Goal: Find specific page/section: Find specific page/section

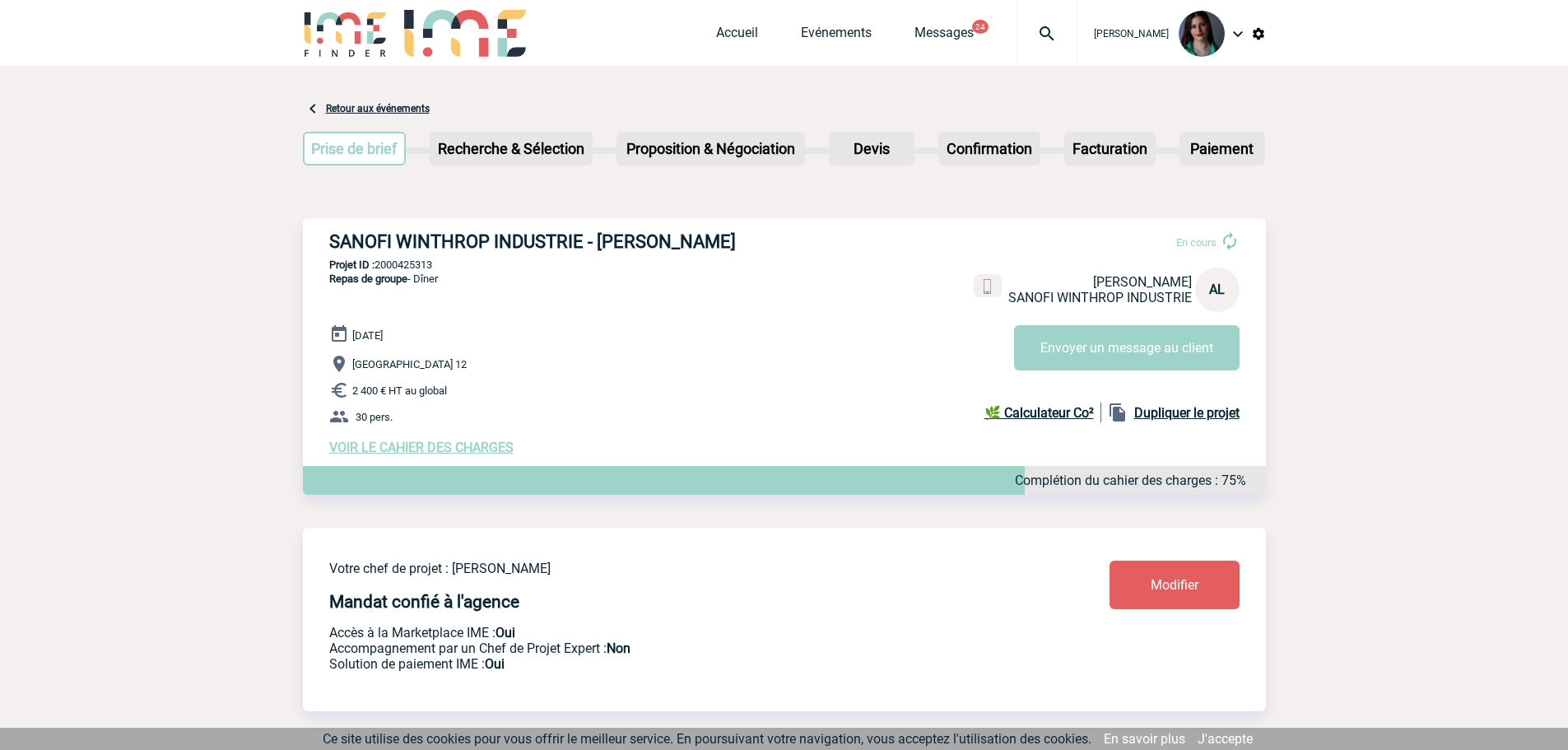
click at [441, 29] on img at bounding box center [465, 33] width 122 height 47
click at [372, 46] on img at bounding box center [345, 33] width 85 height 47
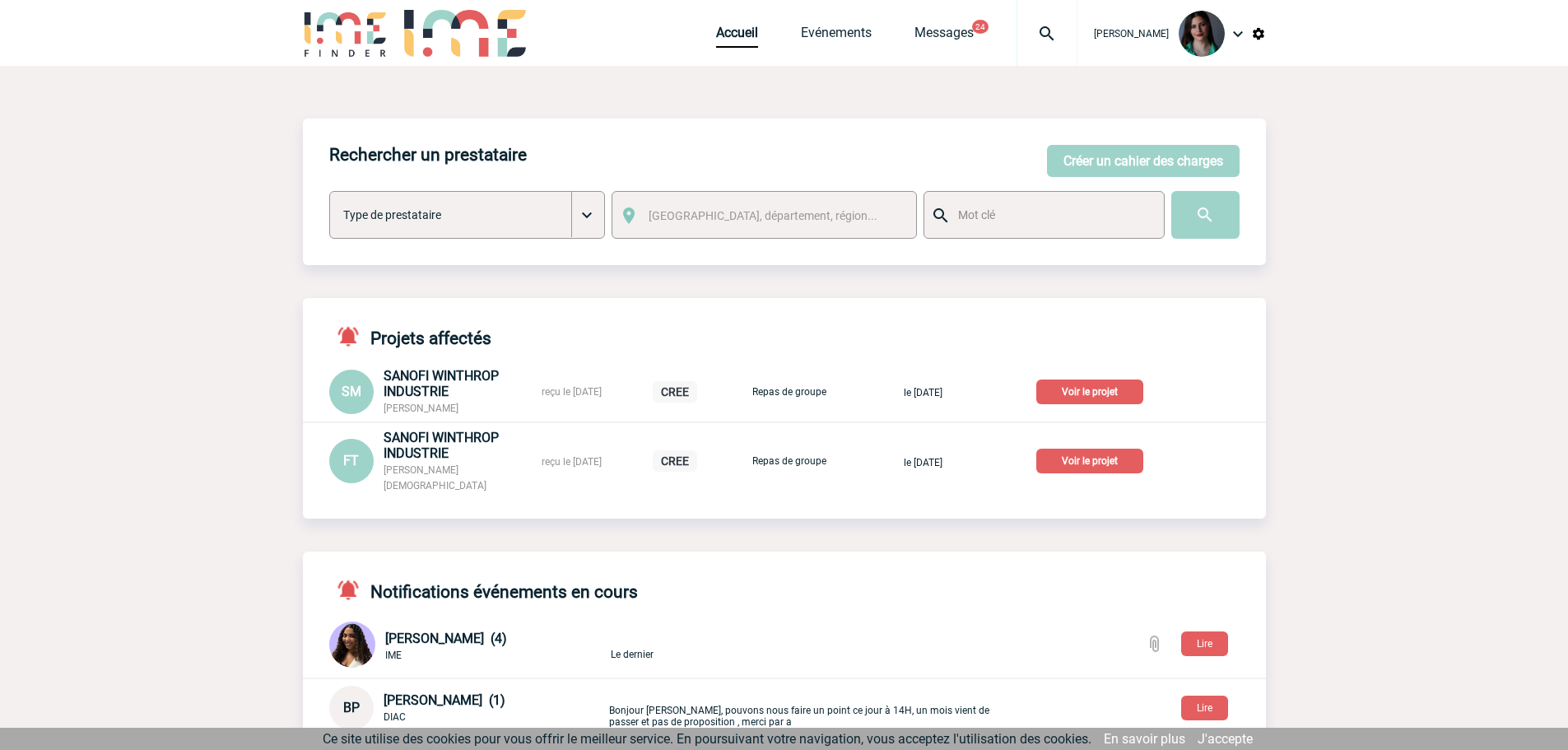
click at [1115, 389] on p "Voir le projet" at bounding box center [1090, 392] width 107 height 25
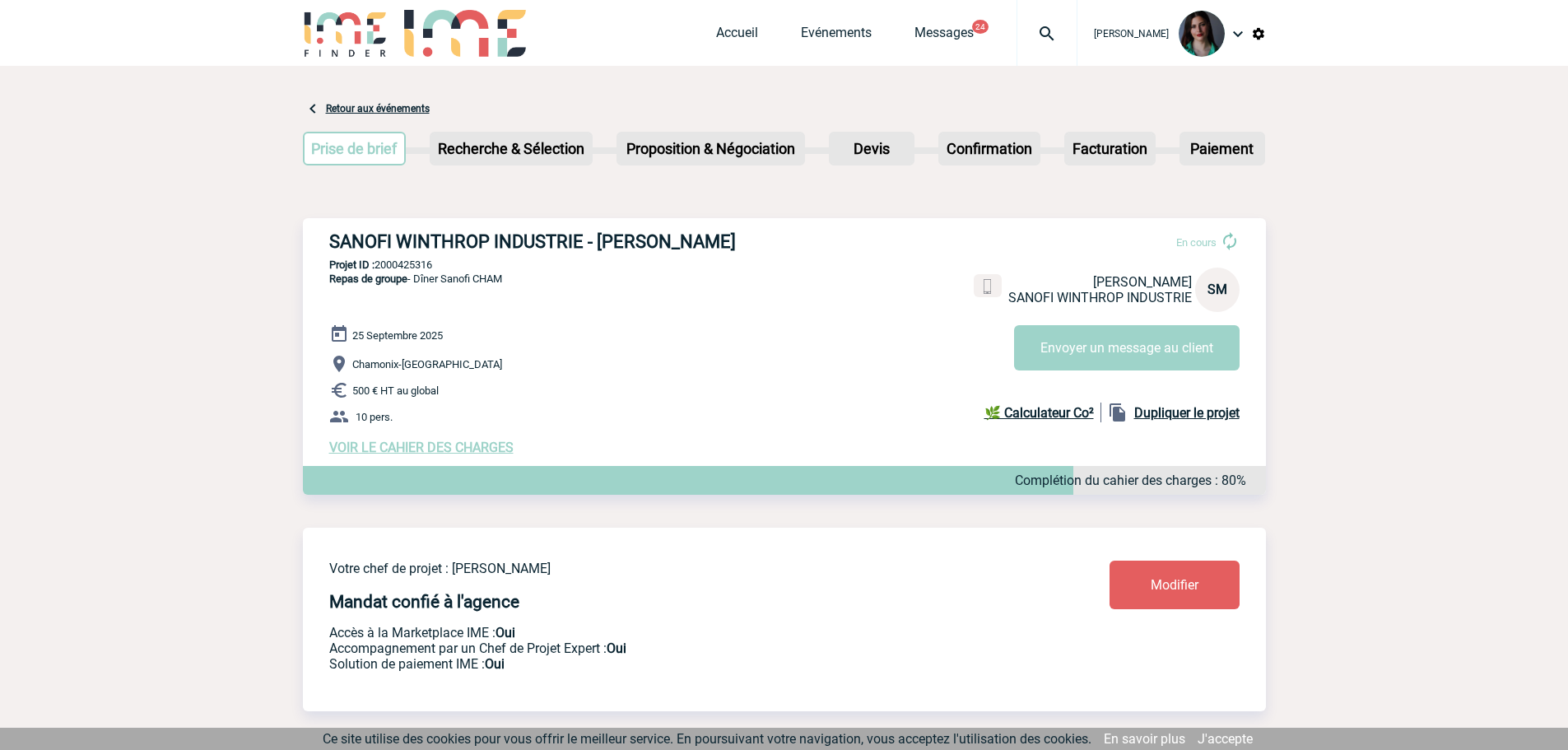
drag, startPoint x: 639, startPoint y: 239, endPoint x: 320, endPoint y: 235, distance: 319.0
click at [320, 235] on div "SANOFI WINTHROP INDUSTRIE - Sylvie MADELIN En cours Sylvie MADELIN SANOFI WINTH…" at bounding box center [785, 343] width 964 height 250
copy h3 "SANOFI WINTHROP INDUSTRIE - Sylvie MADELIN"
drag, startPoint x: 444, startPoint y: 265, endPoint x: 378, endPoint y: 261, distance: 66.1
click at [378, 261] on p "Projet ID : 2000425316" at bounding box center [785, 264] width 964 height 12
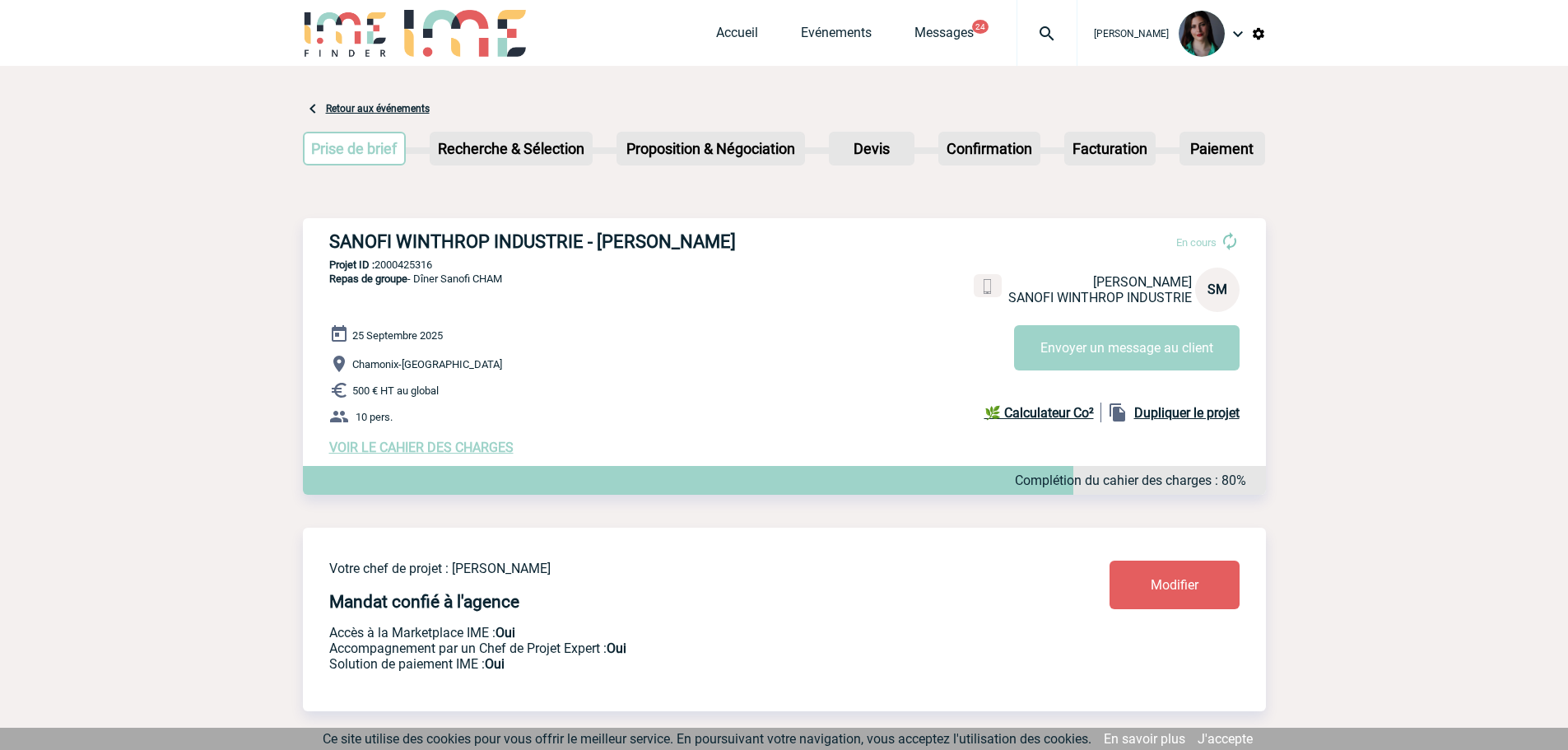
copy p "2000425316"
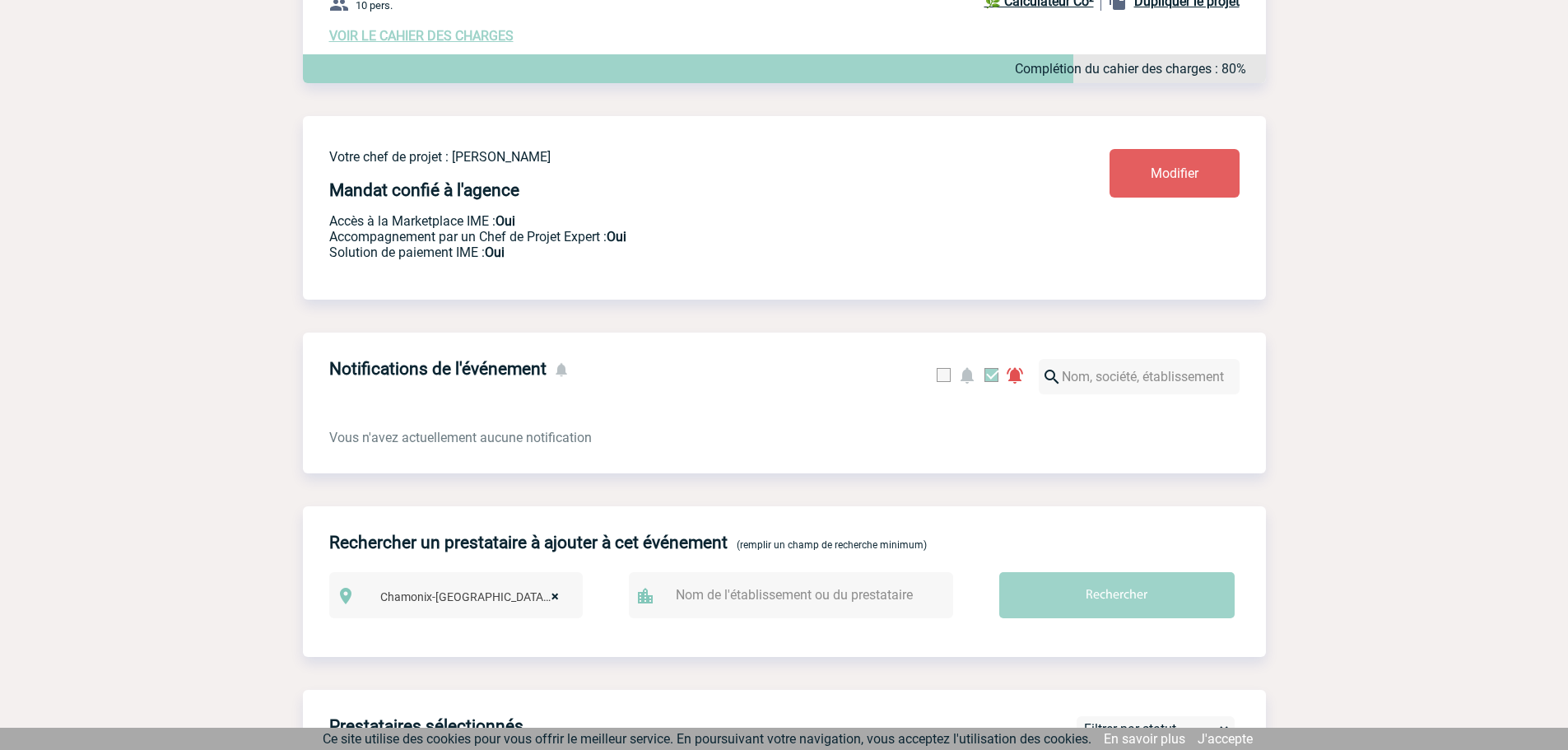
scroll to position [202, 0]
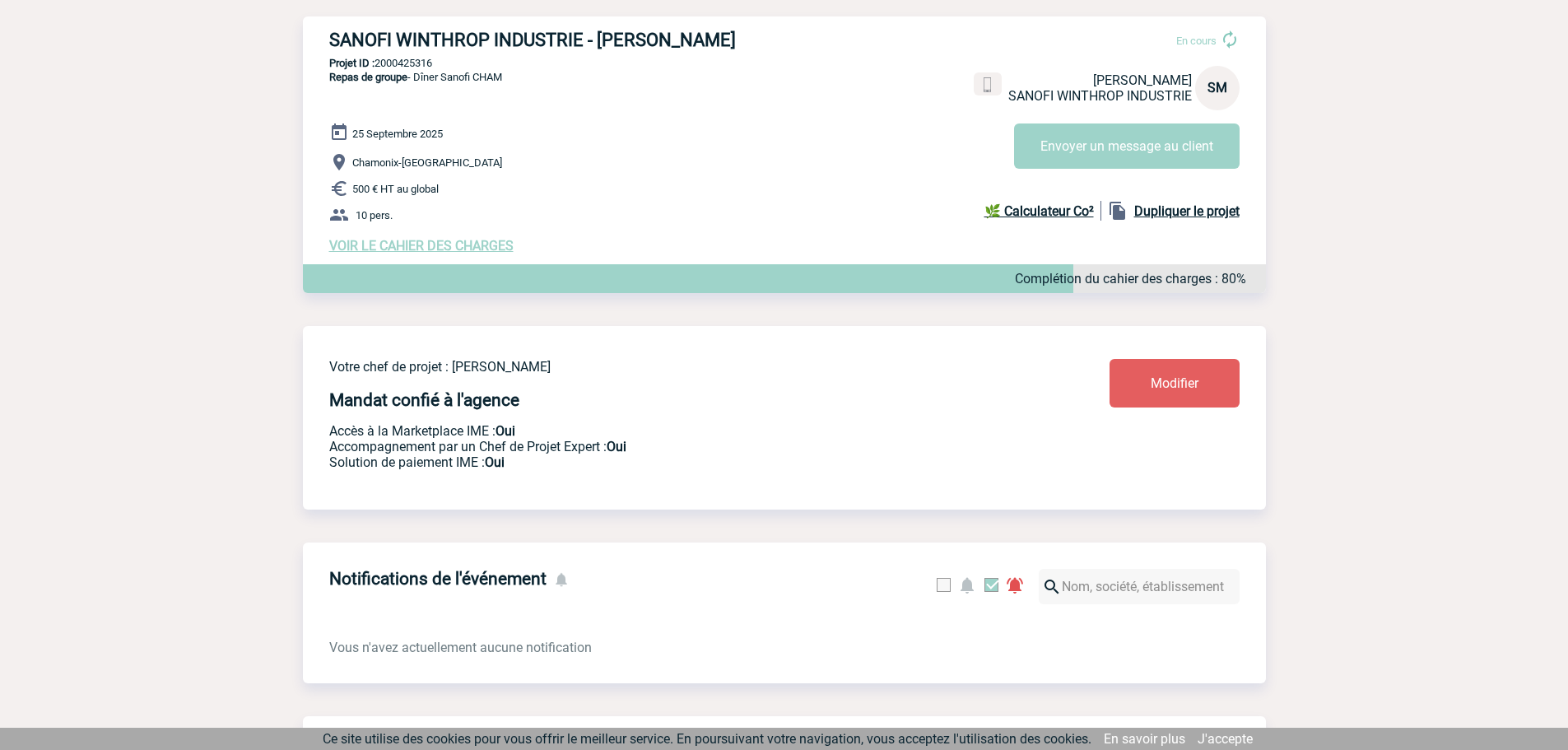
click at [457, 244] on span "VOIR LE CAHIER DES CHARGES" at bounding box center [421, 246] width 185 height 16
